Goal: Feedback & Contribution: Submit feedback/report problem

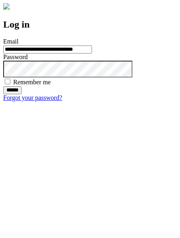
type input "**********"
click at [22, 94] on input "******" at bounding box center [12, 90] width 18 height 8
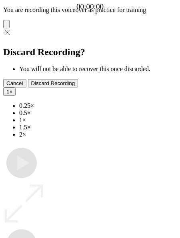
type input "**********"
